Goal: Information Seeking & Learning: Learn about a topic

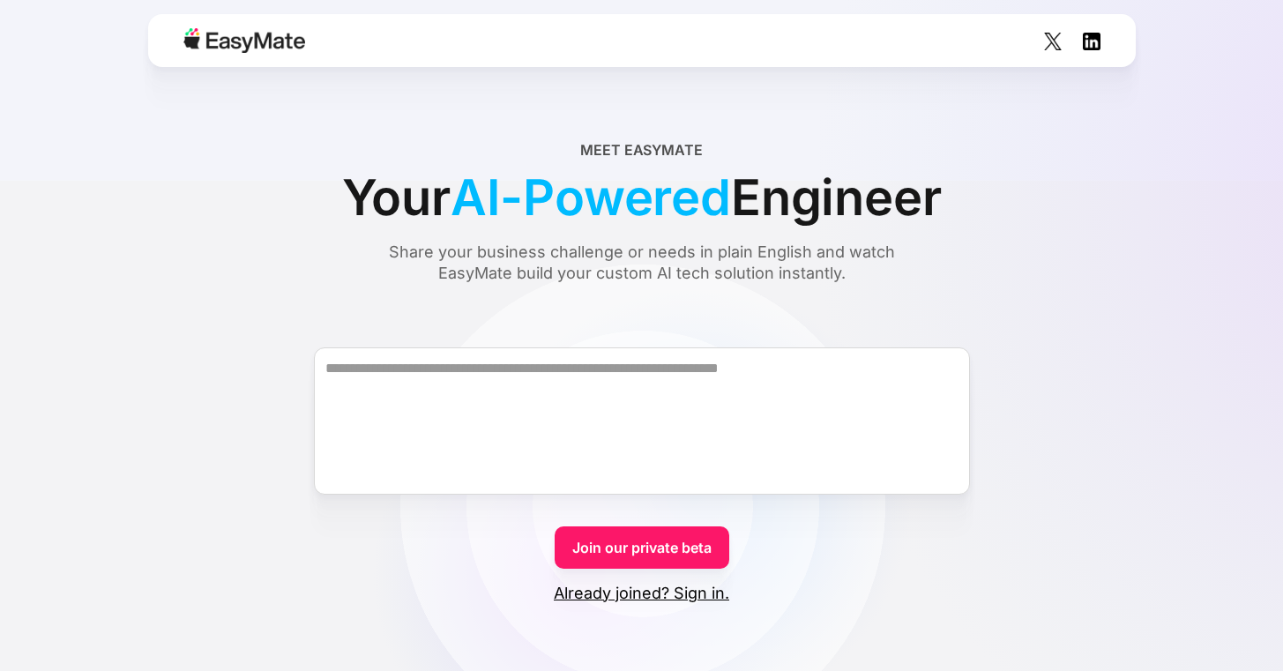
click at [1079, 271] on div "Meet EasyMate Your AI-Powered Engineer Share your business challenge or needs i…" at bounding box center [641, 211] width 1198 height 145
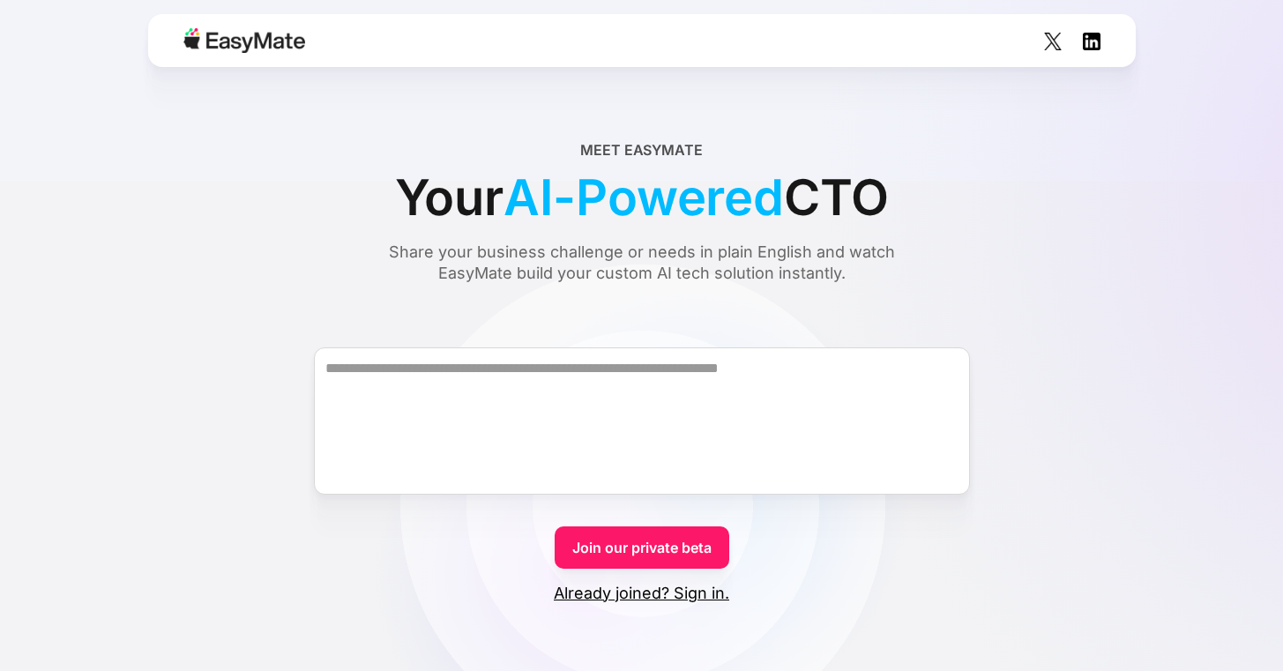
click at [1025, 228] on div "Meet EasyMate Your AI-Powered CTO Share your business challenge or needs in pla…" at bounding box center [641, 211] width 1198 height 145
